Goal: Navigation & Orientation: Find specific page/section

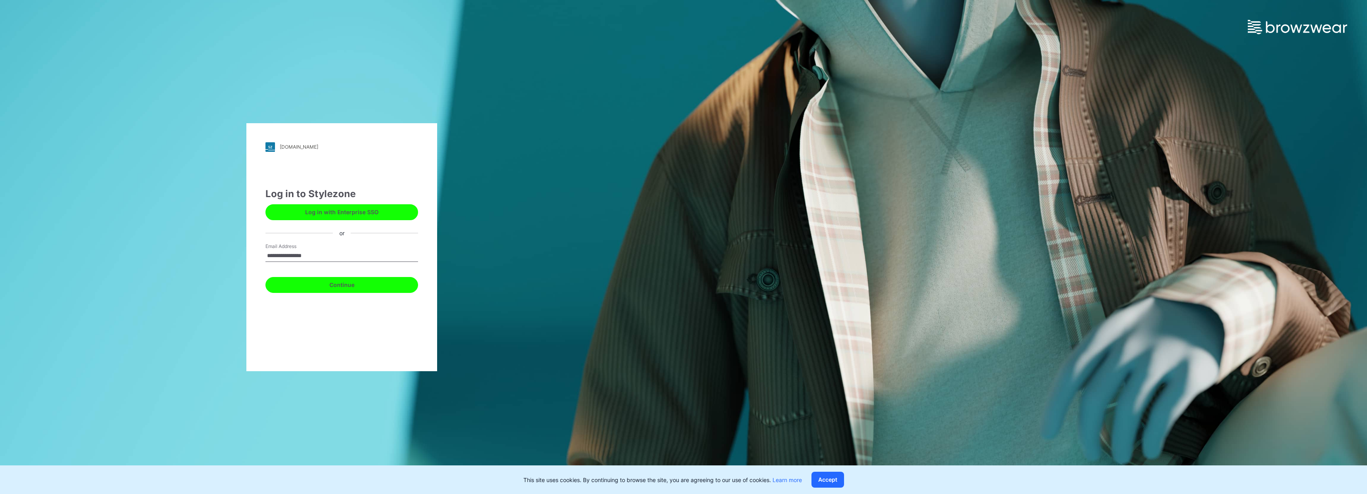
click at [363, 291] on button "Continue" at bounding box center [342, 285] width 153 height 16
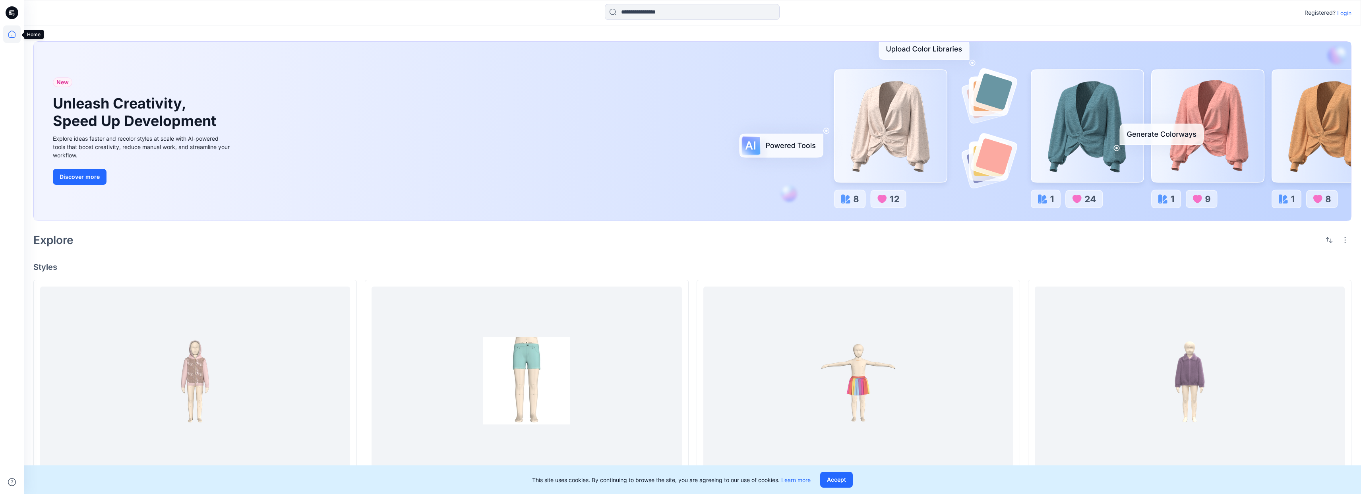
click at [14, 33] on icon at bounding box center [11, 33] width 17 height 17
click at [1346, 11] on p "Login" at bounding box center [1344, 13] width 14 height 8
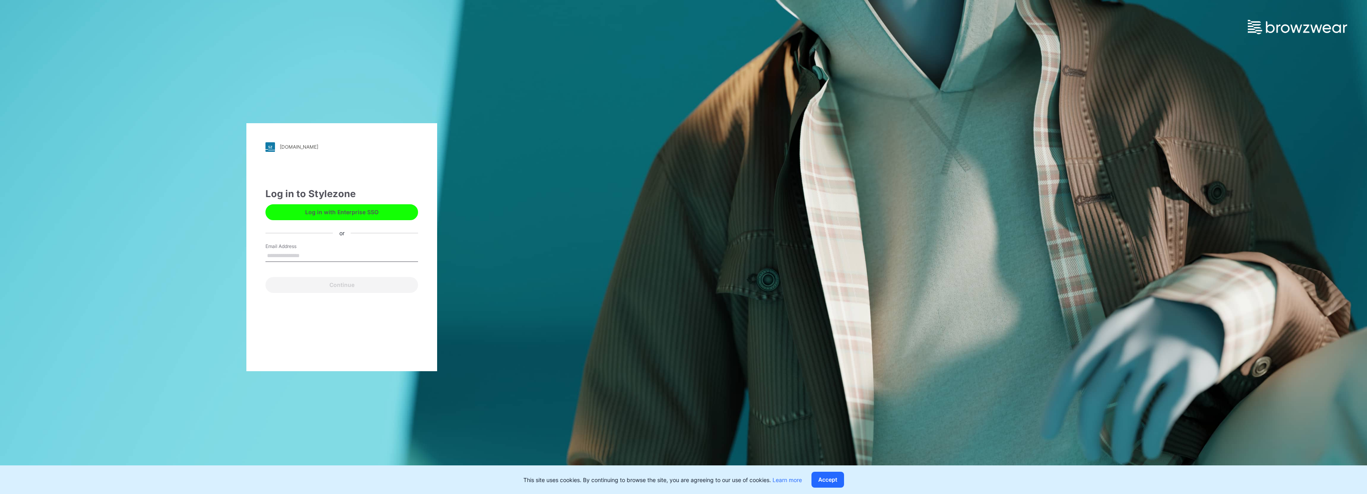
click at [316, 252] on input "Email Address" at bounding box center [342, 256] width 153 height 12
type input "**********"
click at [339, 287] on button "Continue" at bounding box center [342, 285] width 153 height 16
click at [335, 288] on button "Continue" at bounding box center [342, 285] width 153 height 16
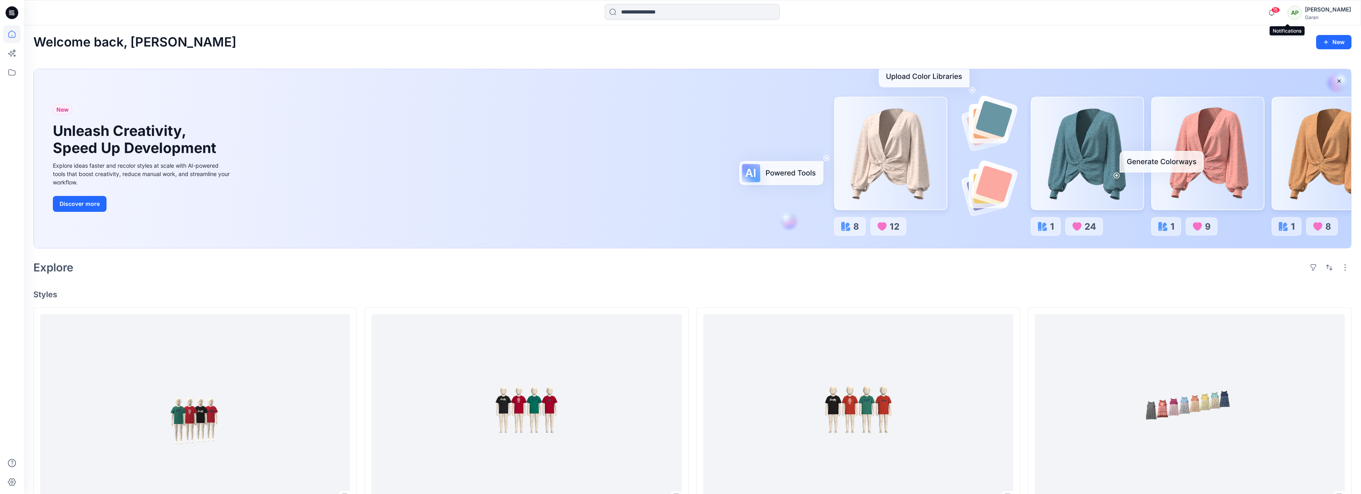
click at [1280, 12] on span "15" at bounding box center [1275, 10] width 9 height 6
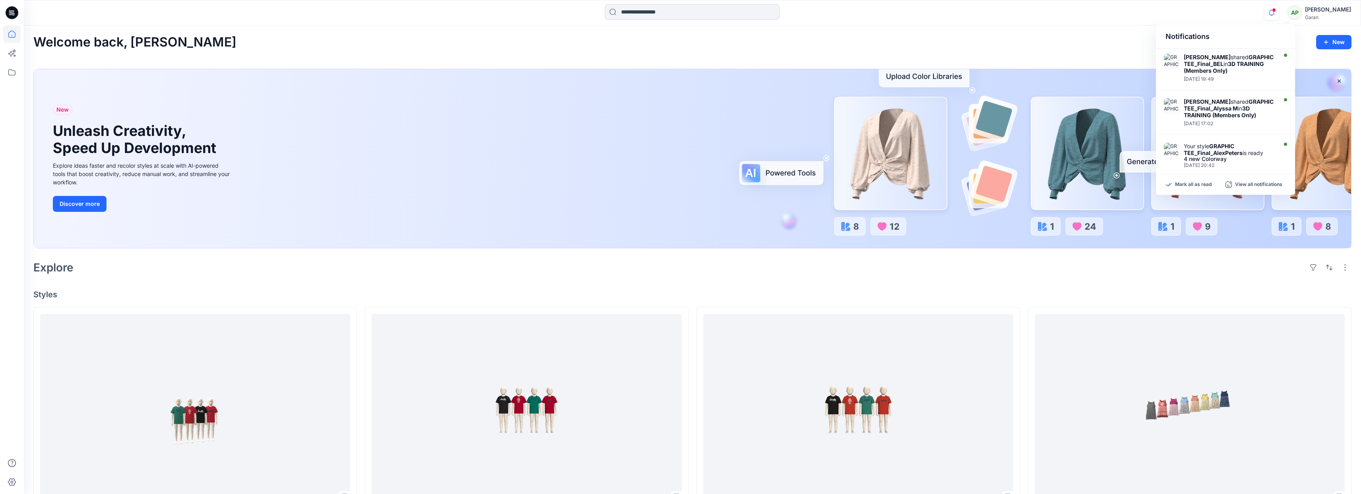
click at [1276, 12] on span at bounding box center [1274, 10] width 4 height 4
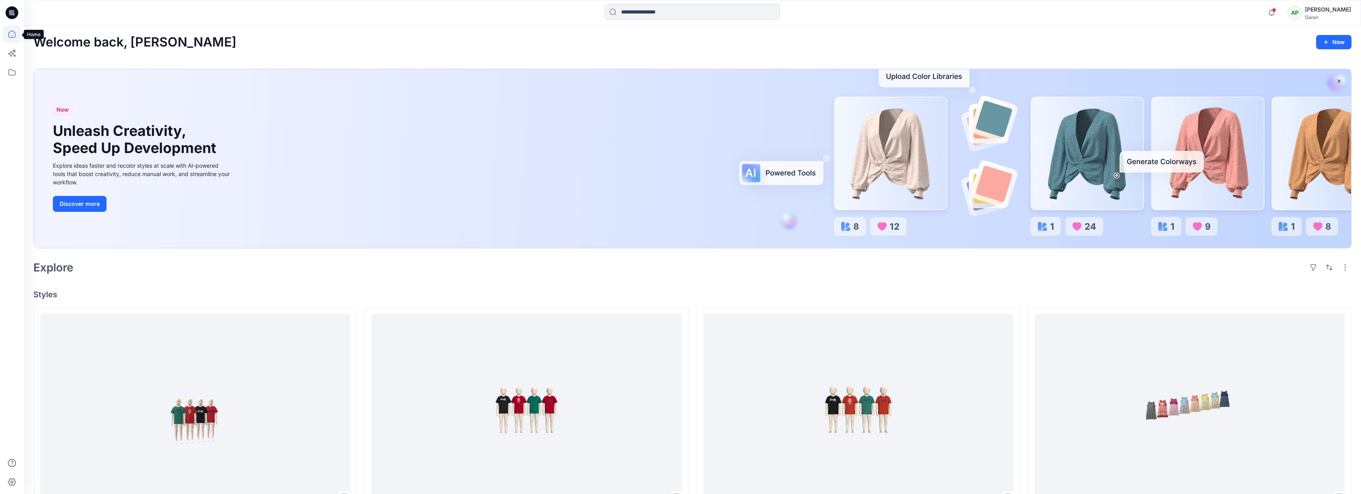
click at [15, 35] on icon at bounding box center [11, 34] width 7 height 7
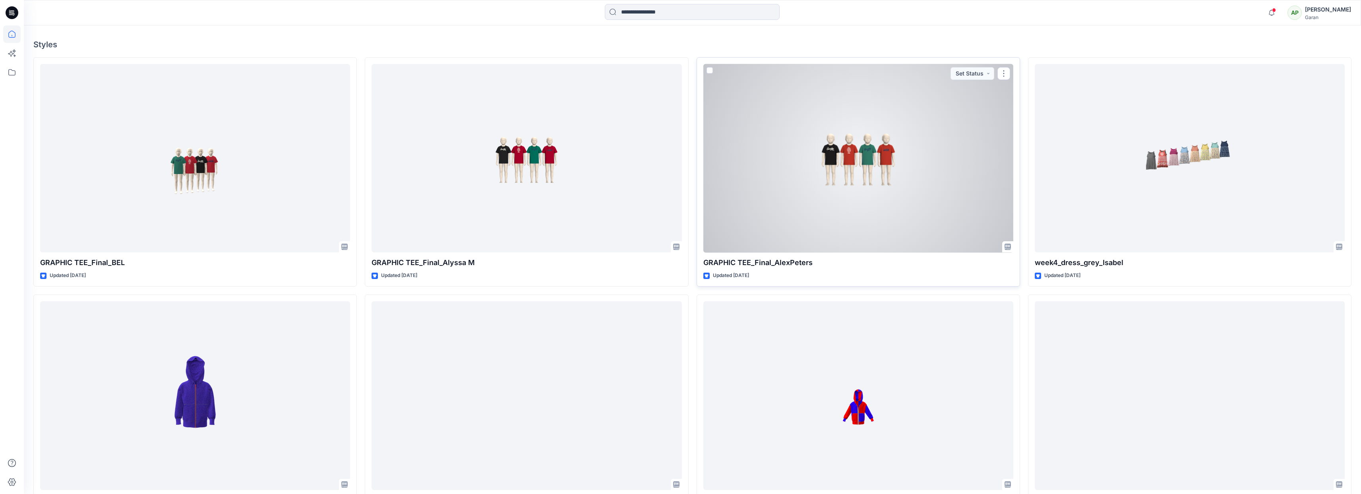
scroll to position [555, 0]
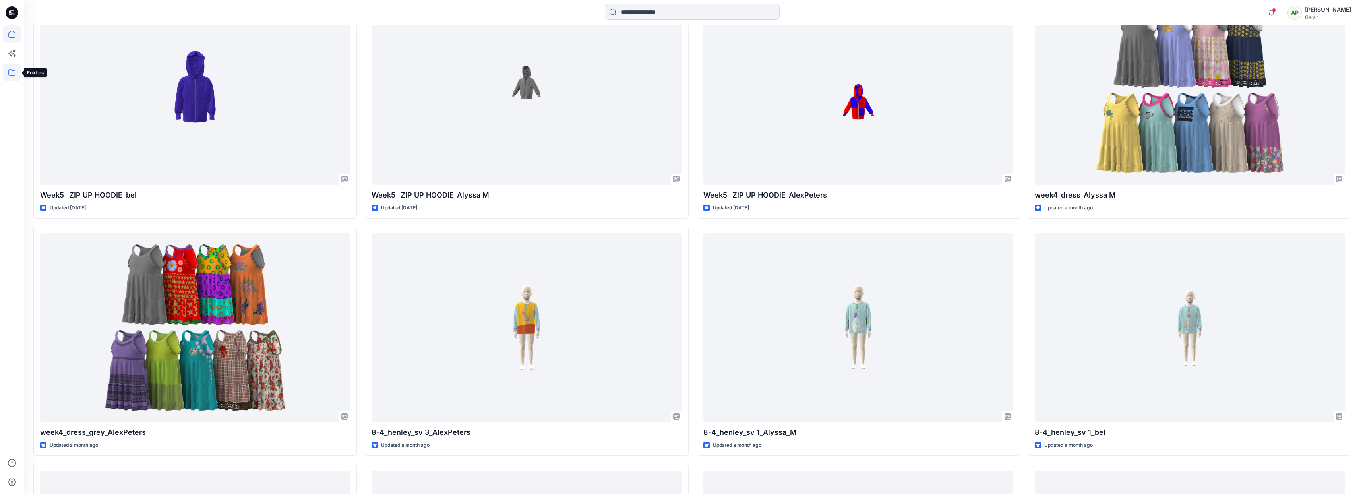
click at [14, 74] on icon at bounding box center [11, 72] width 17 height 17
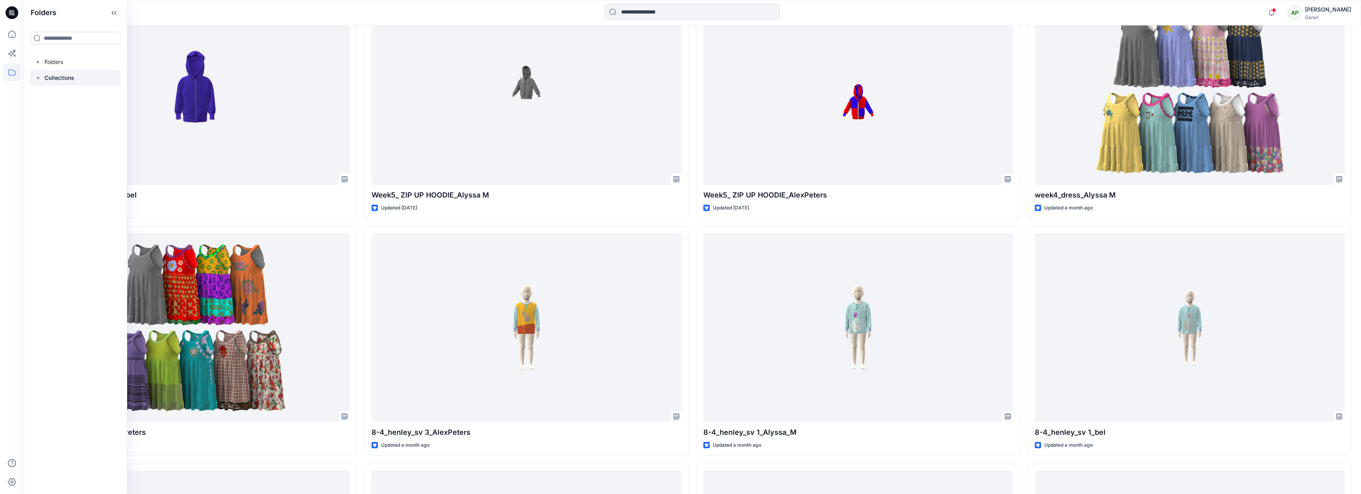
click at [47, 76] on p "Collections" at bounding box center [60, 78] width 30 height 10
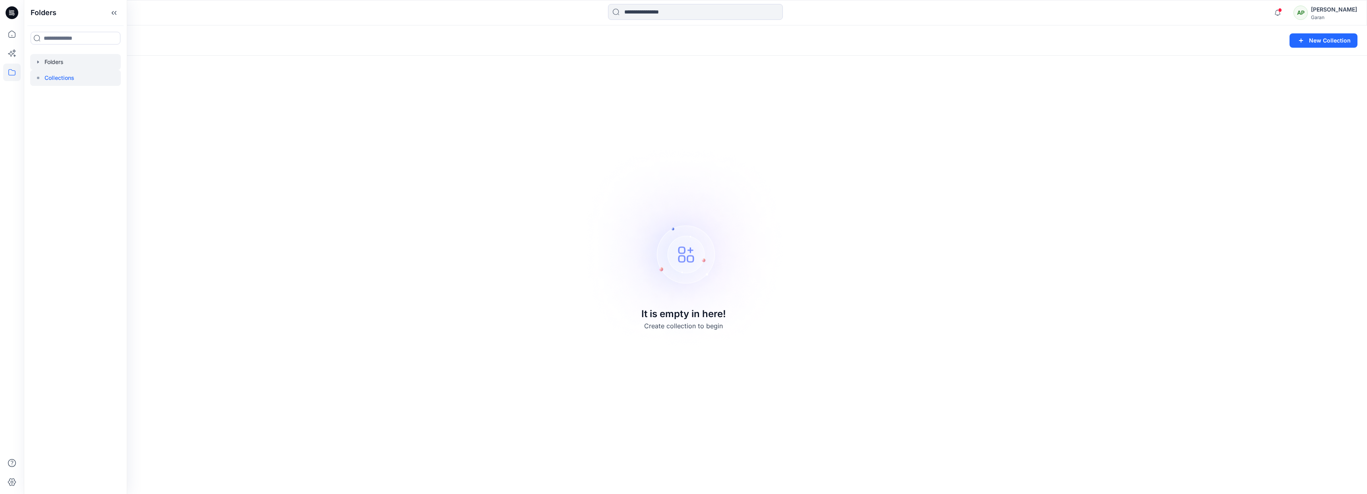
click at [41, 62] on icon "button" at bounding box center [38, 62] width 6 height 6
click at [11, 35] on icon at bounding box center [11, 33] width 17 height 17
